Goal: Information Seeking & Learning: Learn about a topic

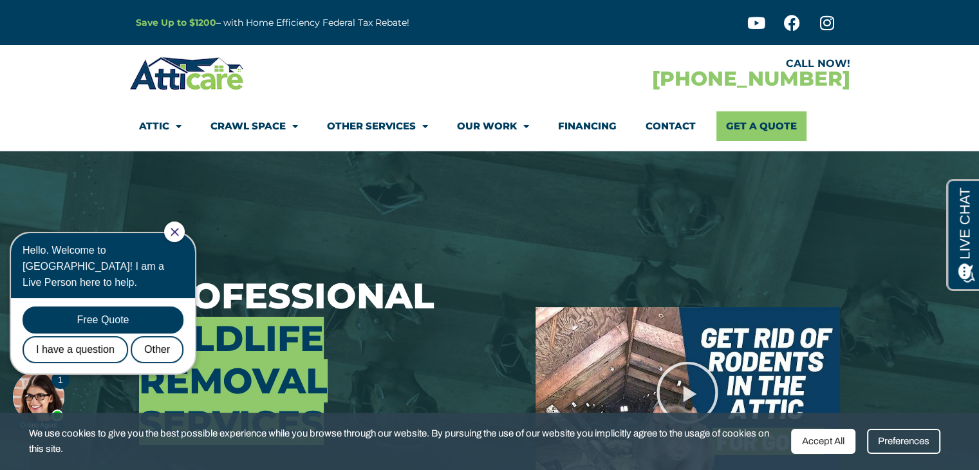
click at [178, 232] on icon "Close Chat" at bounding box center [175, 232] width 8 height 8
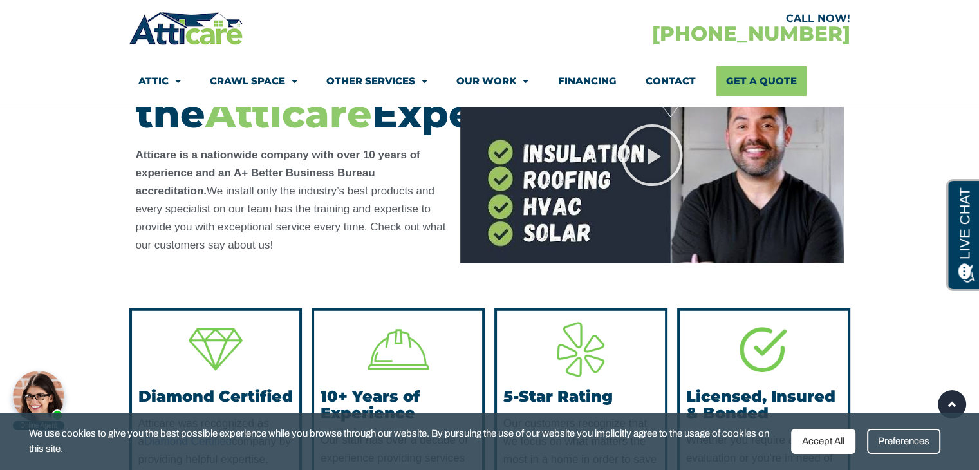
scroll to position [3474, 0]
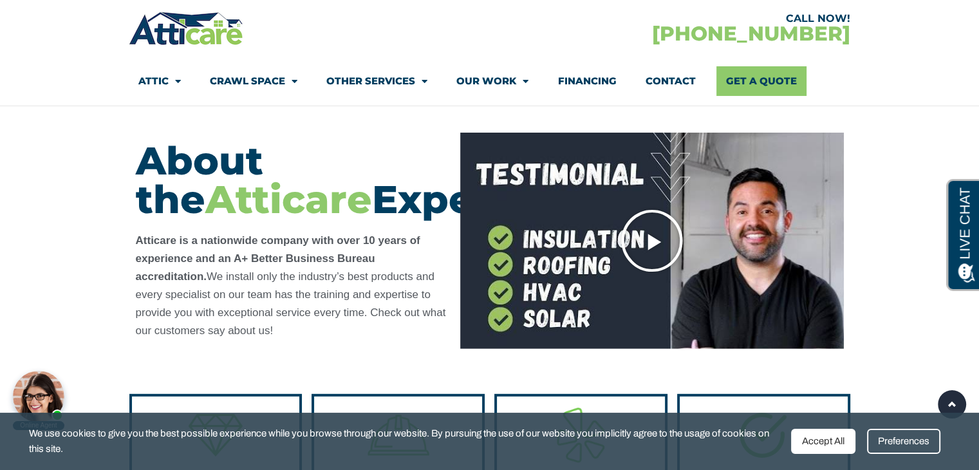
click at [638, 234] on icon "Play Video" at bounding box center [652, 240] width 64 height 64
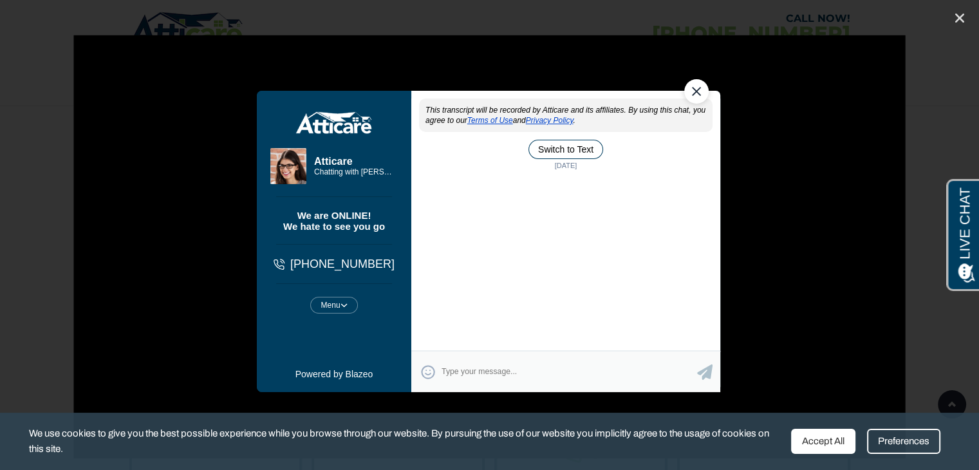
scroll to position [0, 0]
click at [956, 17] on icon "Close (Esc)" at bounding box center [959, 18] width 13 height 13
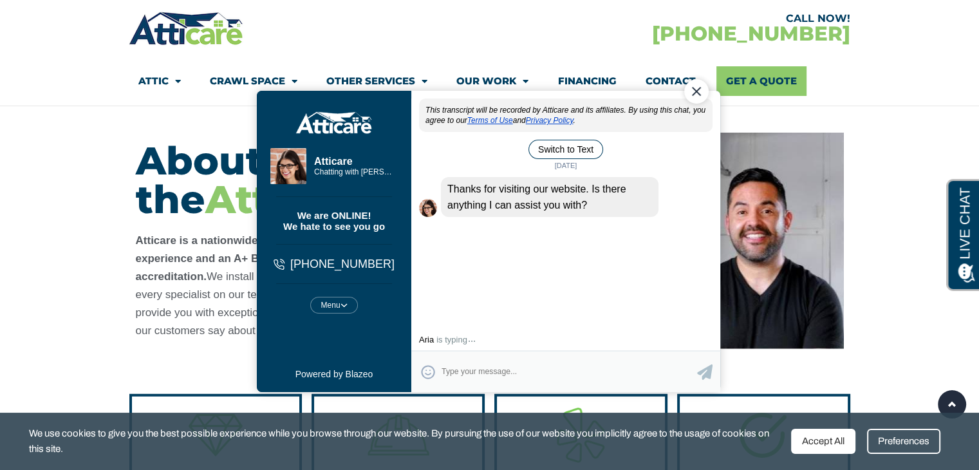
click at [697, 94] on div "Close Chat" at bounding box center [695, 91] width 24 height 24
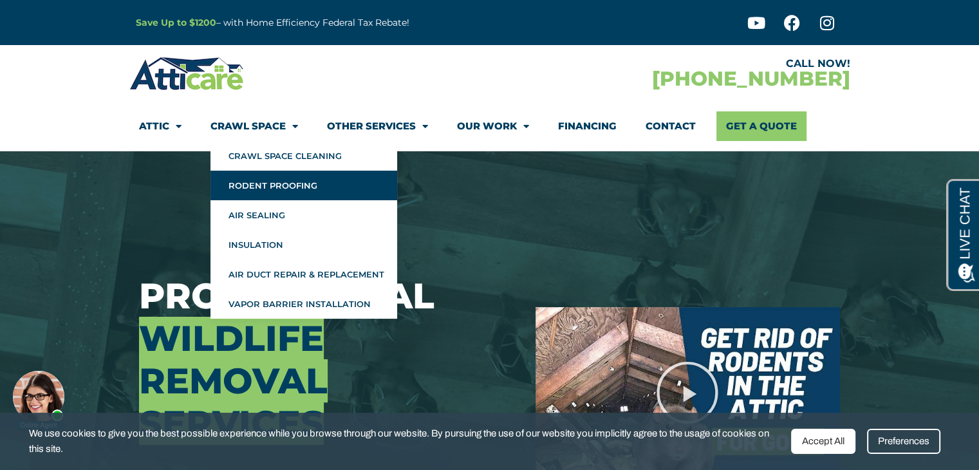
click at [336, 181] on link "Rodent Proofing" at bounding box center [303, 186] width 187 height 30
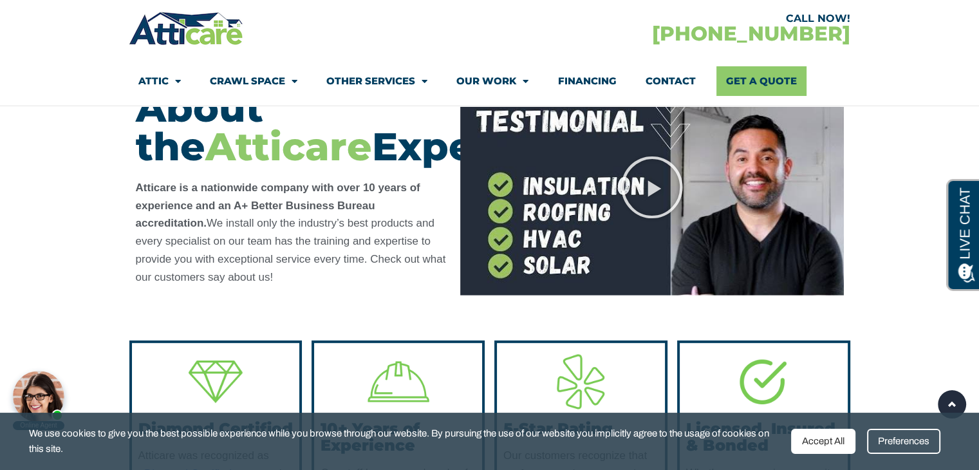
scroll to position [3667, 0]
